Goal: Navigation & Orientation: Understand site structure

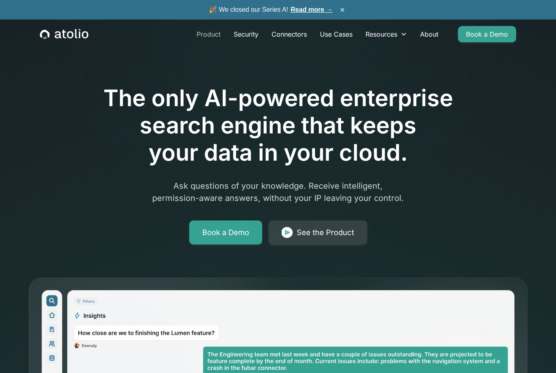
click at [201, 33] on link "Product" at bounding box center [208, 34] width 37 height 16
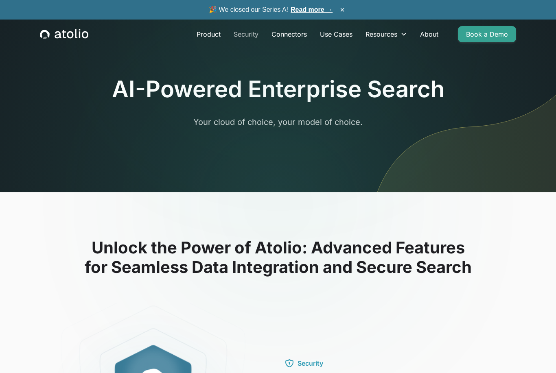
click at [255, 33] on link "Security" at bounding box center [246, 34] width 38 height 16
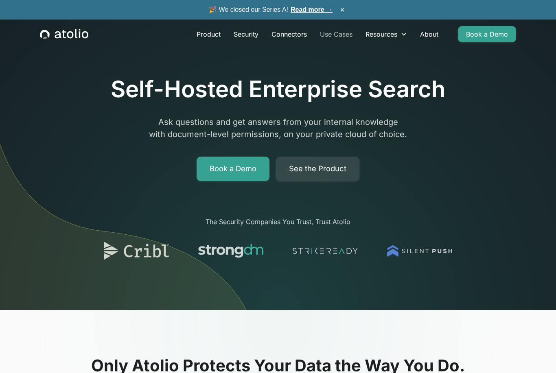
click at [346, 37] on link "Use Cases" at bounding box center [336, 34] width 46 height 16
